Goal: Connect with others: Connect with others

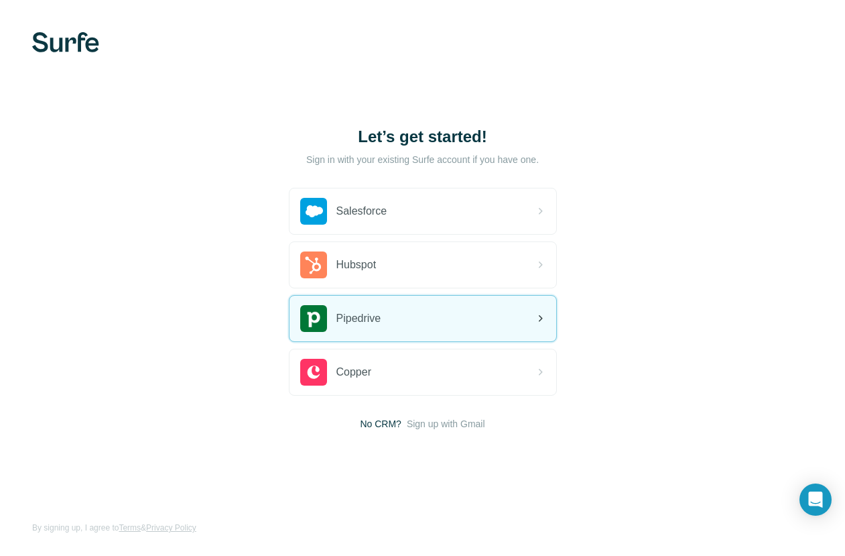
click at [489, 320] on div "Pipedrive" at bounding box center [423, 319] width 267 height 46
